Goal: Transaction & Acquisition: Obtain resource

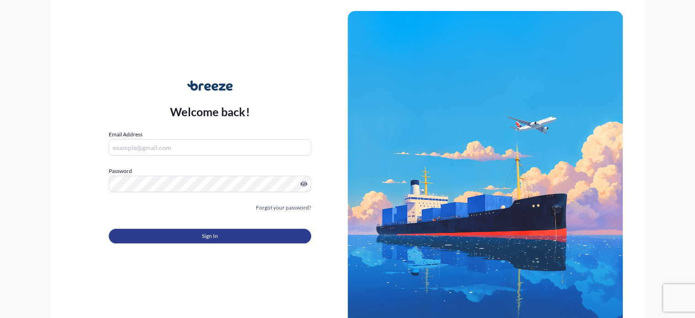
type input "[EMAIL_ADDRESS][DOMAIN_NAME]"
click at [221, 237] on button "Sign In" at bounding box center [210, 236] width 202 height 15
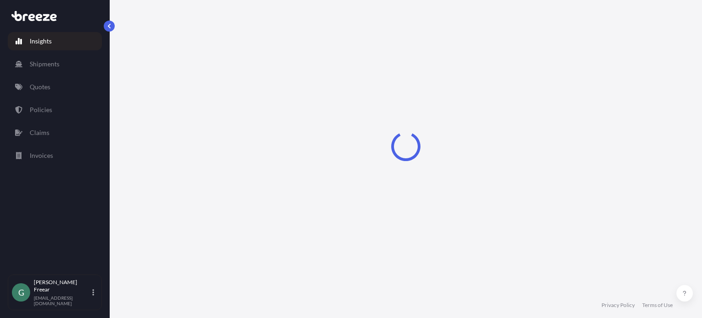
select select "2025"
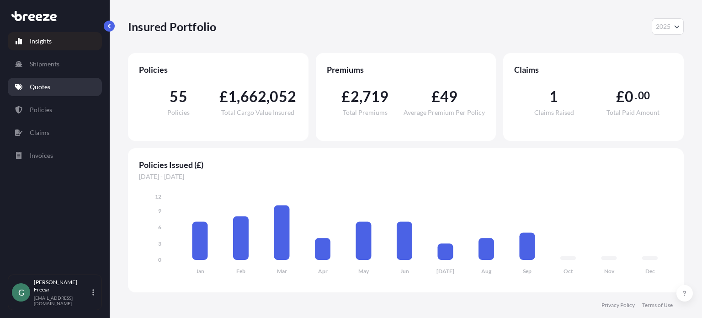
click at [43, 91] on link "Quotes" at bounding box center [55, 87] width 94 height 18
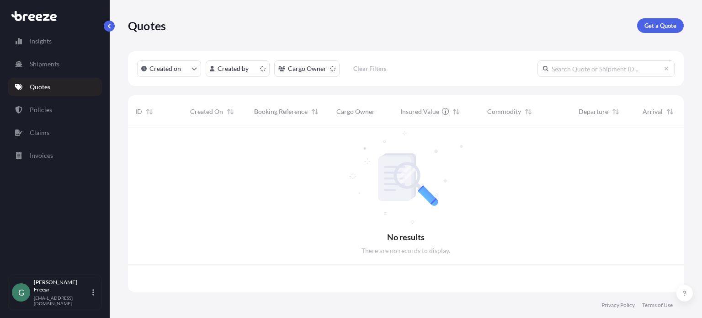
scroll to position [162, 549]
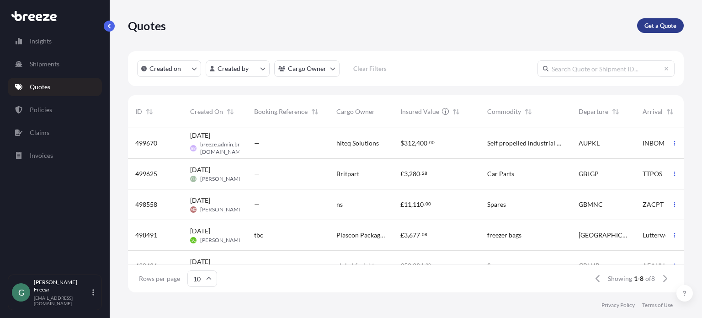
click at [666, 26] on p "Get a Quote" at bounding box center [661, 25] width 32 height 9
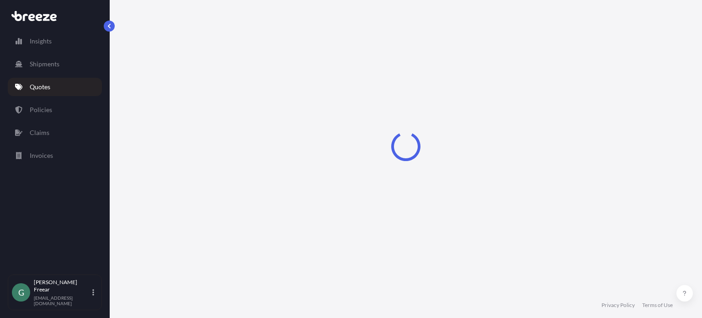
select select "Sea"
select select "1"
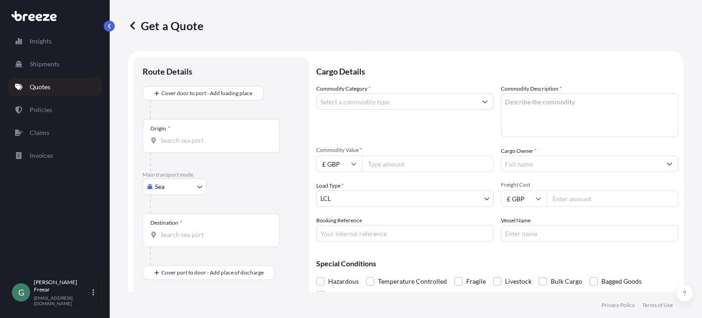
scroll to position [15, 0]
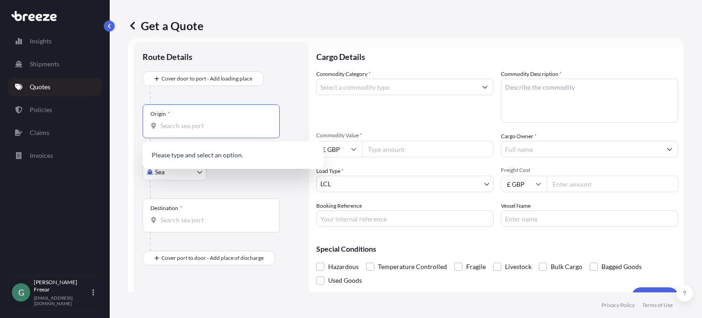
click at [190, 128] on input "Origin *" at bounding box center [214, 125] width 108 height 9
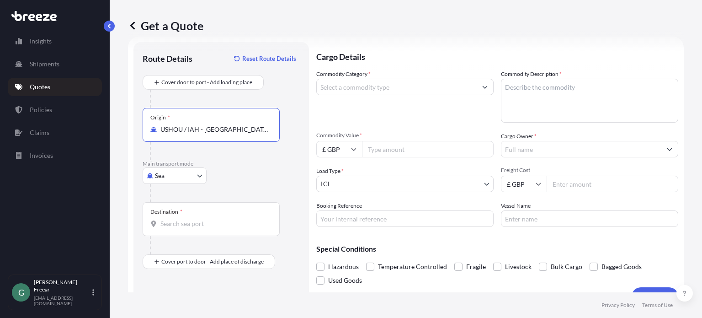
type input "USHOU / IAH - [GEOGRAPHIC_DATA], [GEOGRAPHIC_DATA]"
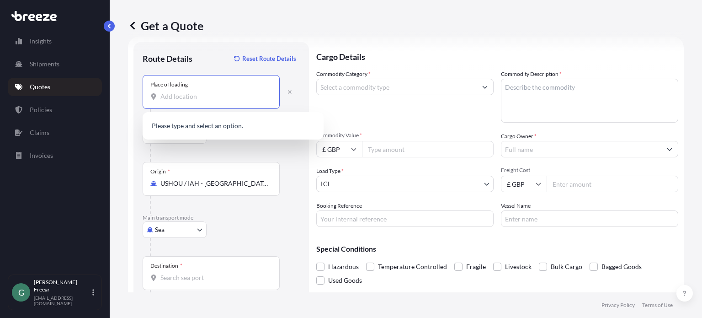
click at [176, 96] on input "Place of loading" at bounding box center [214, 96] width 108 height 9
paste input "[GEOGRAPHIC_DATA], [GEOGRAPHIC_DATA] 77384-3520"
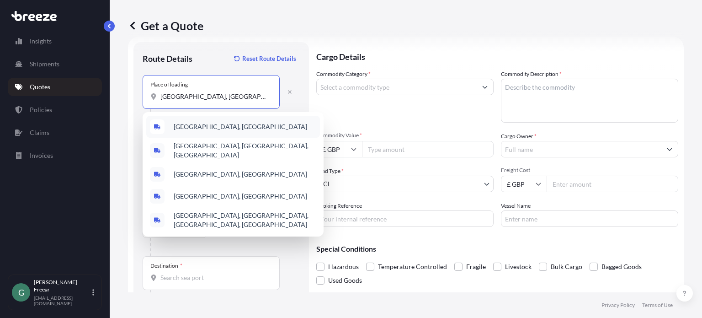
click at [227, 130] on span "[GEOGRAPHIC_DATA], [GEOGRAPHIC_DATA]" at bounding box center [241, 126] width 134 height 9
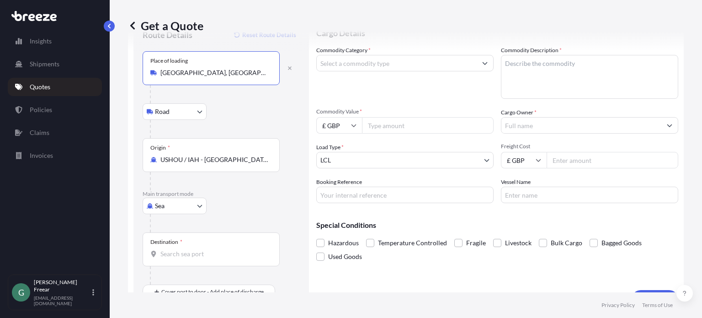
scroll to position [59, 0]
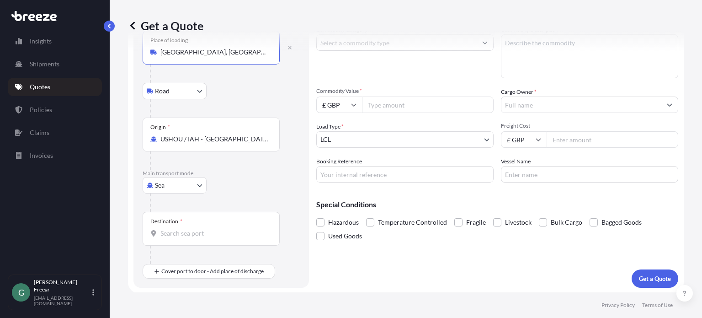
type input "[GEOGRAPHIC_DATA], [GEOGRAPHIC_DATA]"
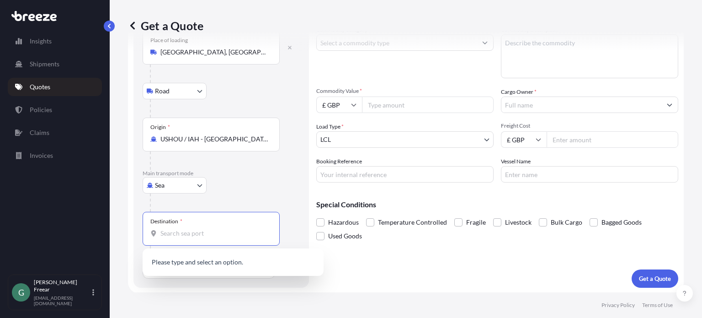
click at [211, 232] on input "Destination *" at bounding box center [214, 233] width 108 height 9
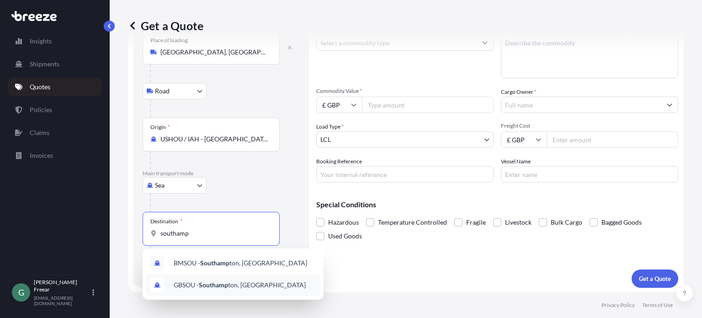
click at [255, 286] on span "GBSOU - Southamp ton, [GEOGRAPHIC_DATA]" at bounding box center [240, 284] width 132 height 9
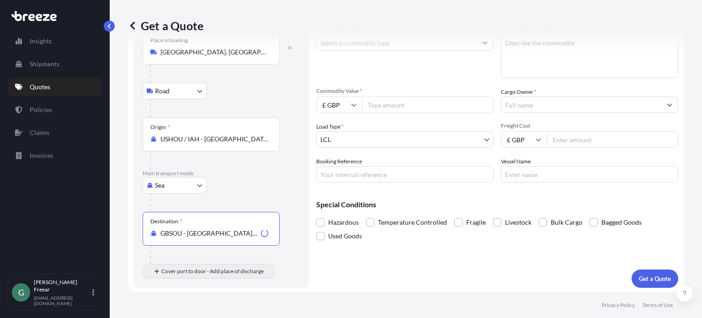
type input "GBSOU - [GEOGRAPHIC_DATA], [GEOGRAPHIC_DATA]"
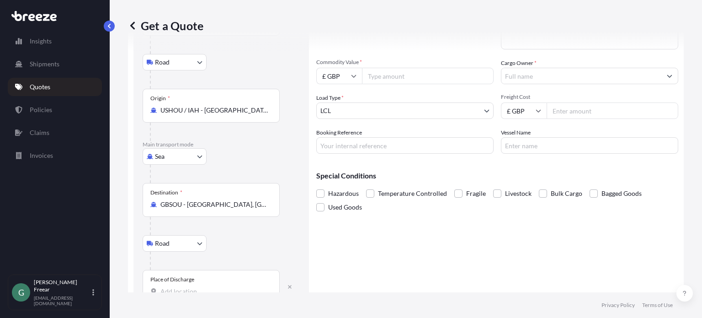
scroll to position [113, 0]
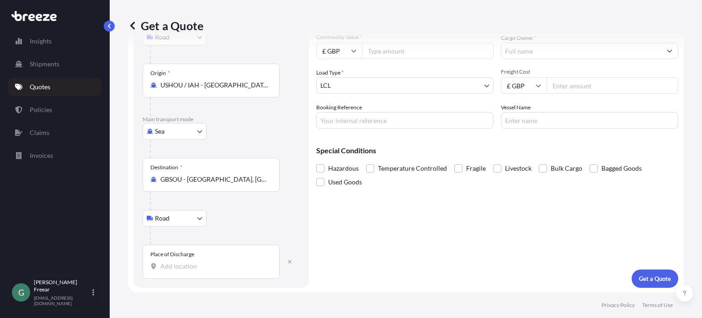
click at [212, 264] on input "Place of Discharge" at bounding box center [214, 266] width 108 height 9
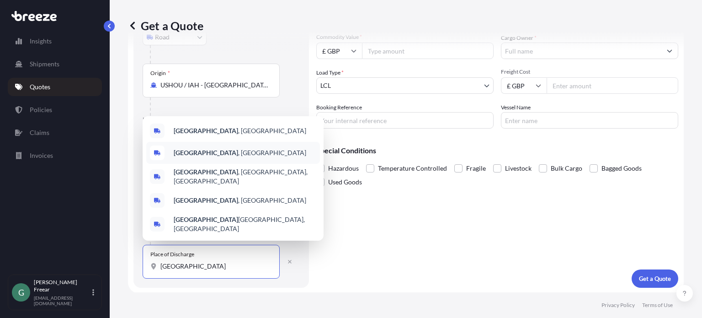
click at [228, 161] on div "[GEOGRAPHIC_DATA] , [GEOGRAPHIC_DATA]" at bounding box center [233, 153] width 174 height 22
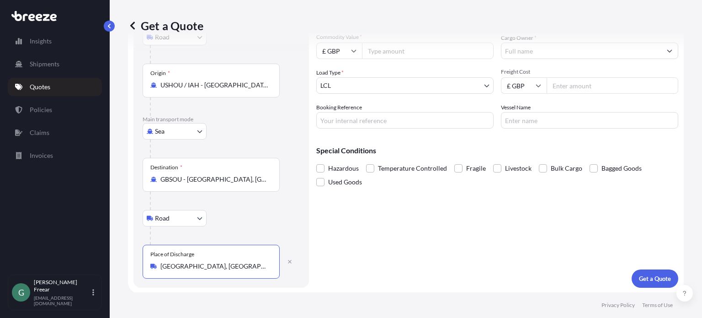
scroll to position [0, 0]
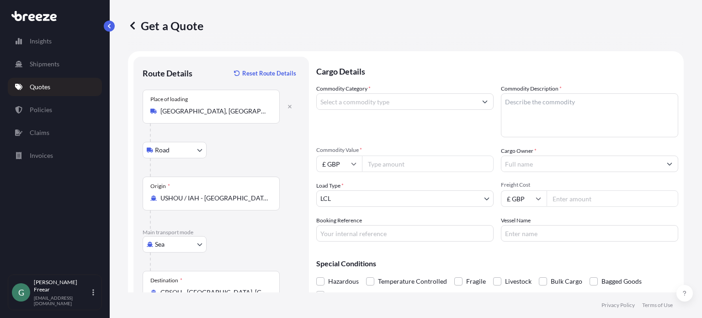
type input "[GEOGRAPHIC_DATA], [GEOGRAPHIC_DATA]"
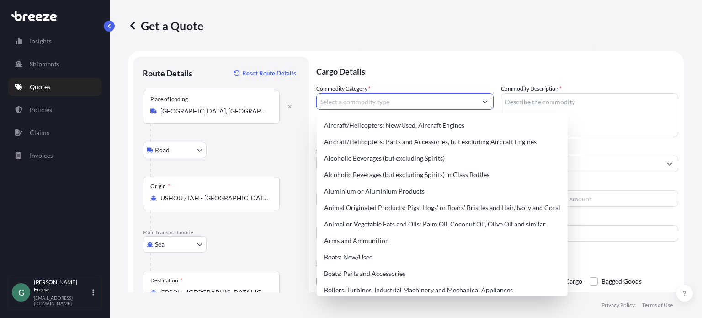
click at [379, 98] on input "Commodity Category *" at bounding box center [397, 101] width 160 height 16
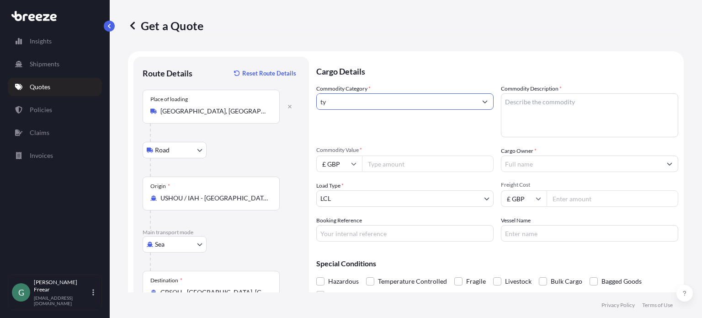
type input "t"
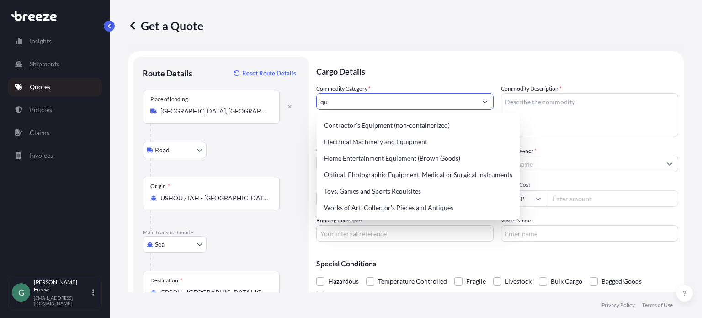
type input "q"
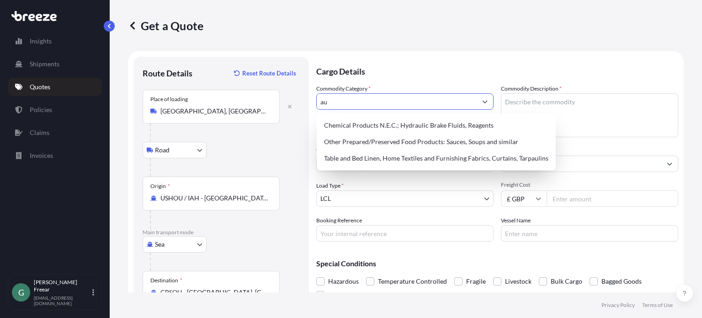
type input "a"
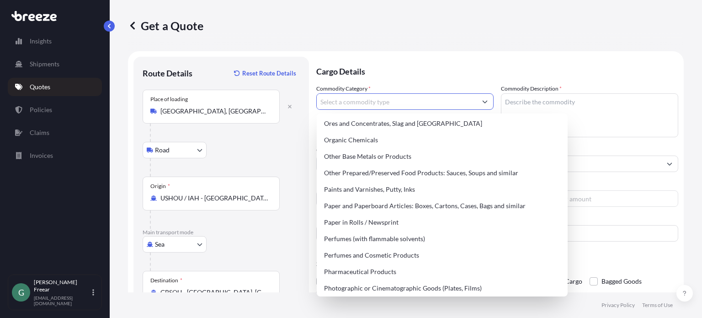
scroll to position [1509, 0]
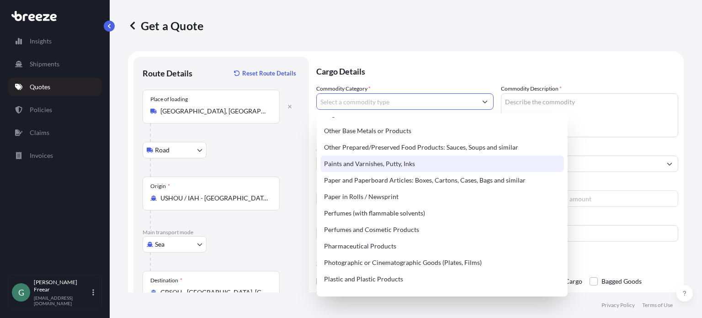
click at [419, 161] on div "Paints and Varnishes, Putty, Inks" at bounding box center [443, 163] width 244 height 16
type input "Paints and Varnishes, Putty, Inks"
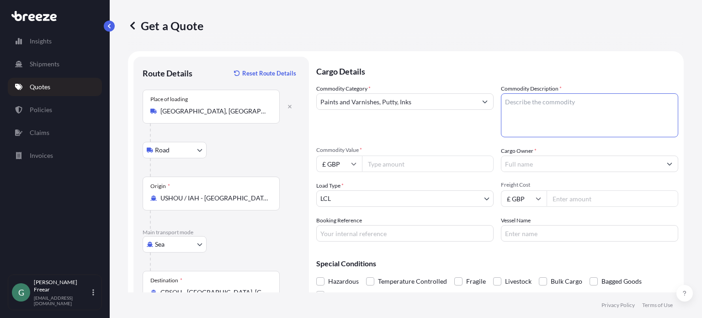
click at [547, 102] on textarea "Commodity Description *" at bounding box center [589, 115] width 177 height 44
type textarea "Tyre sealant"
click at [425, 166] on input "Commodity Value *" at bounding box center [428, 163] width 132 height 16
type input "38000"
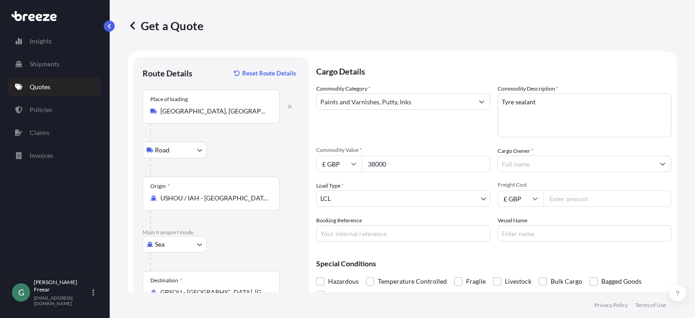
click at [559, 163] on input "Cargo Owner *" at bounding box center [576, 163] width 157 height 16
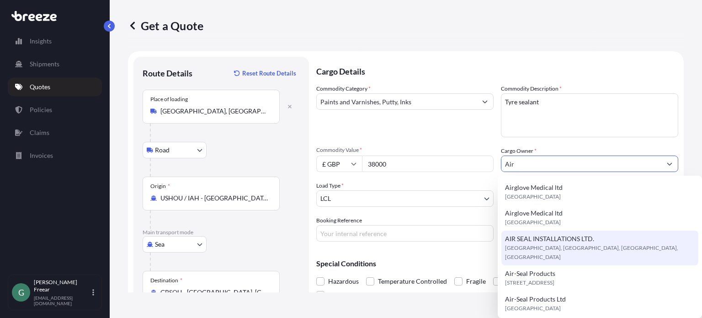
click at [600, 242] on div "AIR SEAL INSTALLATIONS LTD. [GEOGRAPHIC_DATA], [GEOGRAPHIC_DATA], [GEOGRAPHIC_D…" at bounding box center [600, 247] width 197 height 35
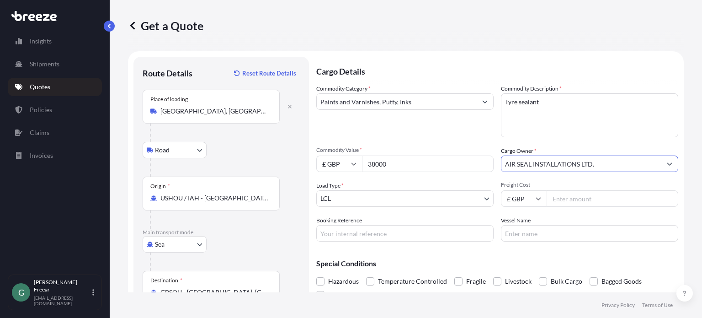
type input "AIR SEAL INSTALLATIONS LTD."
click at [577, 196] on input "Freight Cost" at bounding box center [613, 198] width 132 height 16
type input "2562.44"
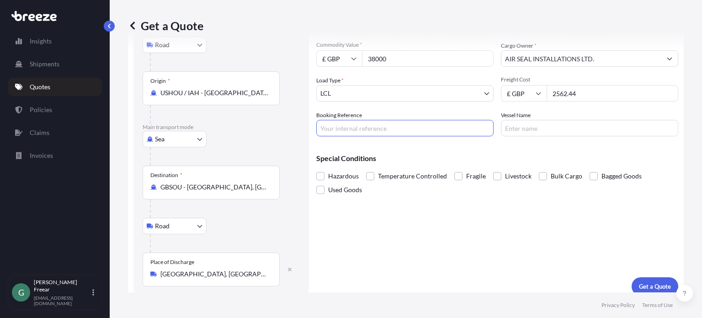
scroll to position [113, 0]
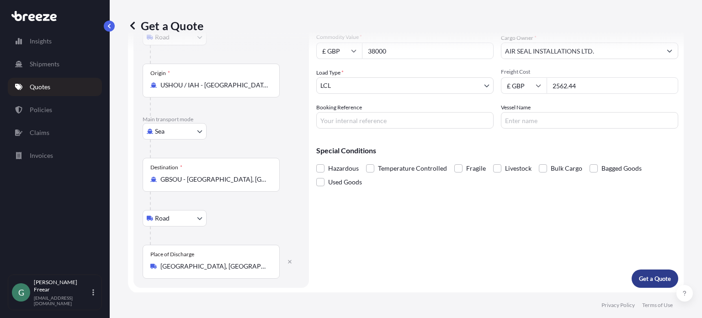
click at [652, 283] on button "Get a Quote" at bounding box center [655, 278] width 47 height 18
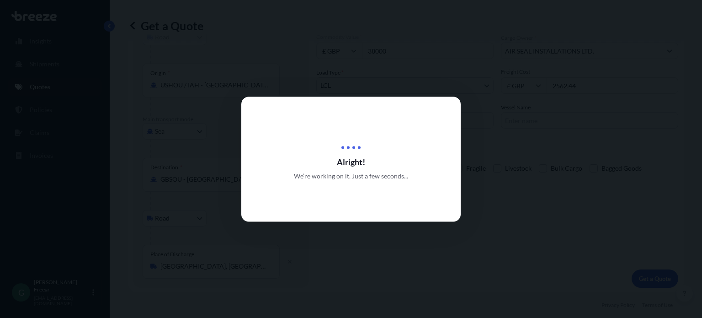
select select "Road"
select select "Sea"
select select "Road"
select select "1"
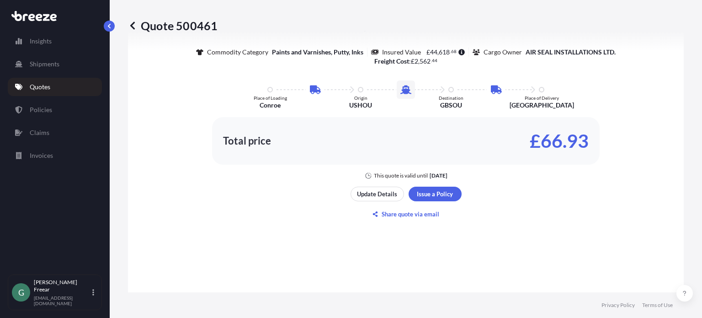
scroll to position [593, 0]
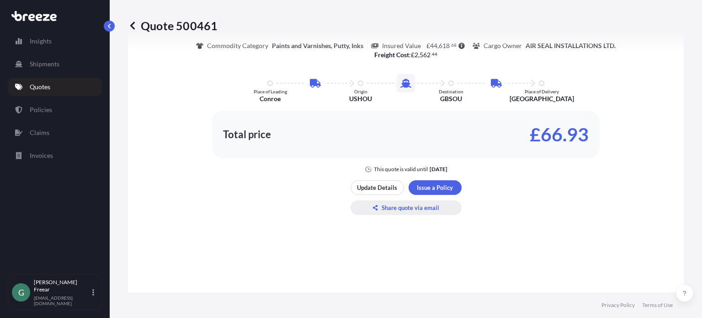
click at [401, 210] on p "Share quote via email" at bounding box center [411, 207] width 58 height 9
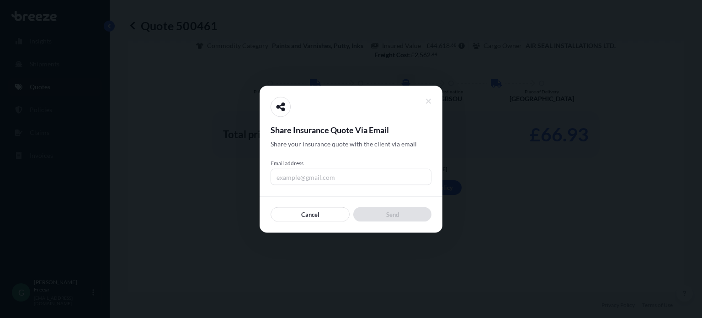
click at [315, 175] on input "Email address" at bounding box center [351, 176] width 161 height 16
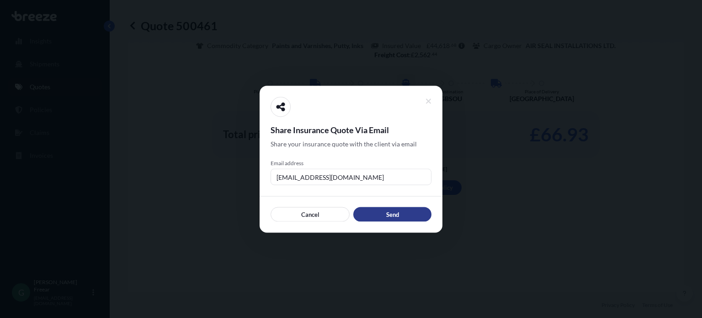
type input "[EMAIL_ADDRESS][DOMAIN_NAME]"
